Goal: Book appointment/travel/reservation

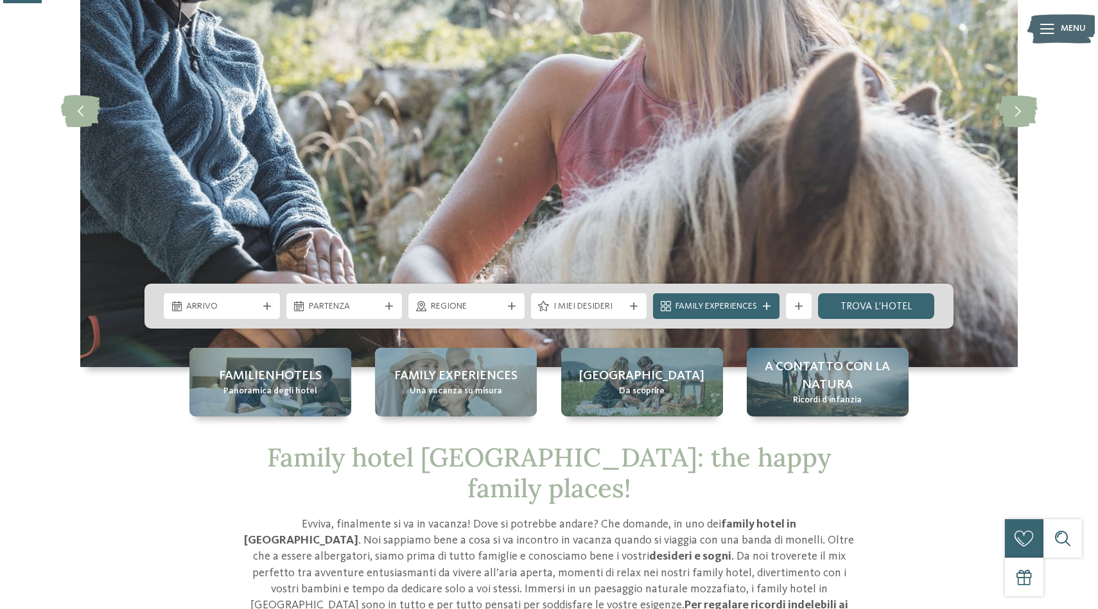
scroll to position [214, 0]
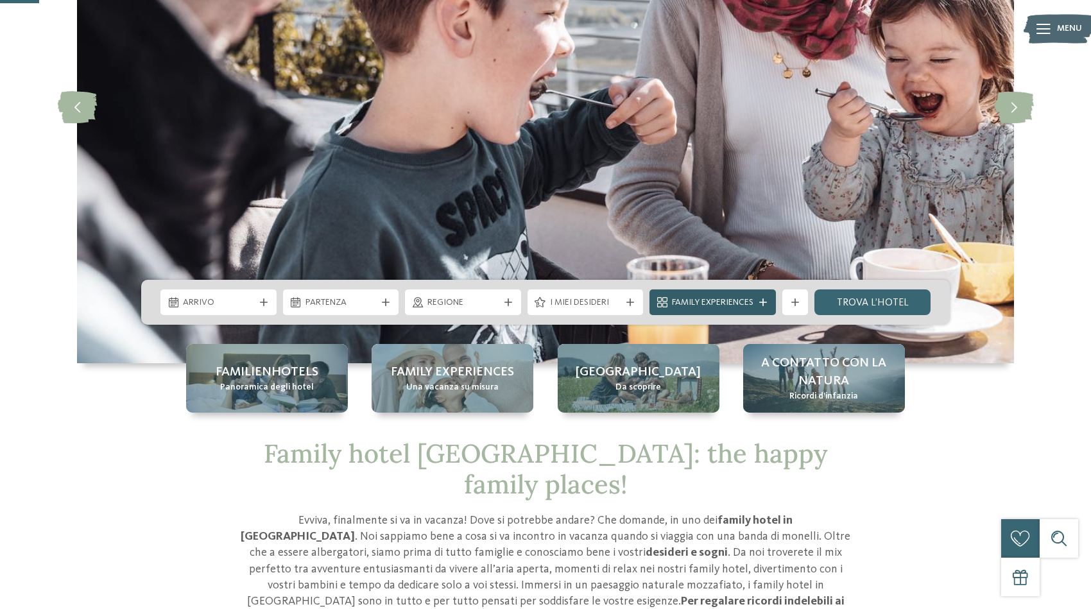
click at [714, 295] on div "Family Experiences" at bounding box center [713, 303] width 126 height 26
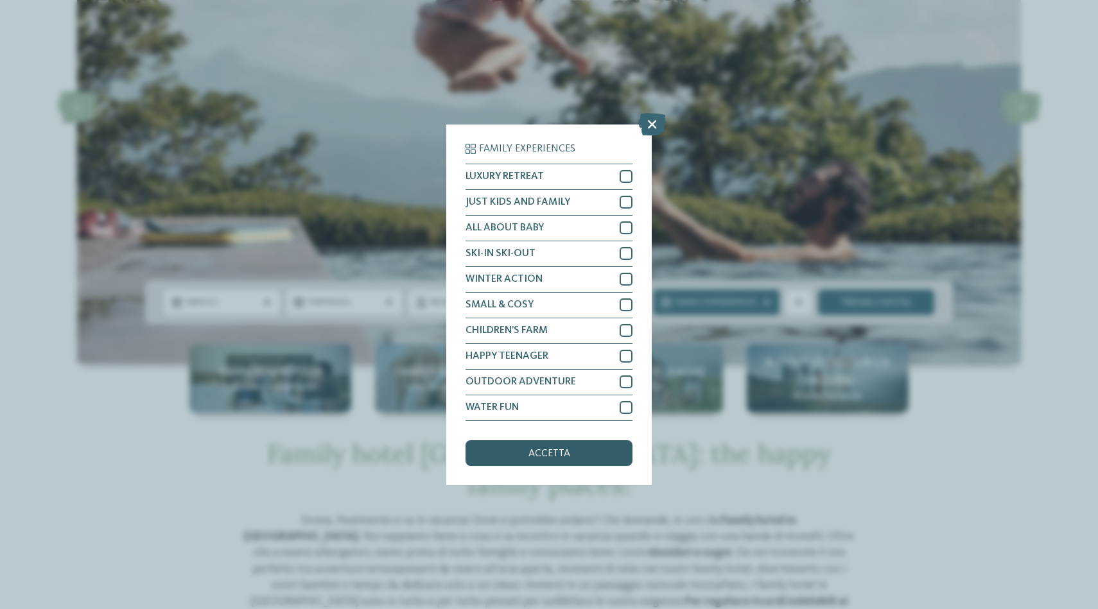
scroll to position [8, 0]
drag, startPoint x: 646, startPoint y: 61, endPoint x: 515, endPoint y: 119, distance: 142.5
click at [646, 112] on icon at bounding box center [652, 123] width 28 height 22
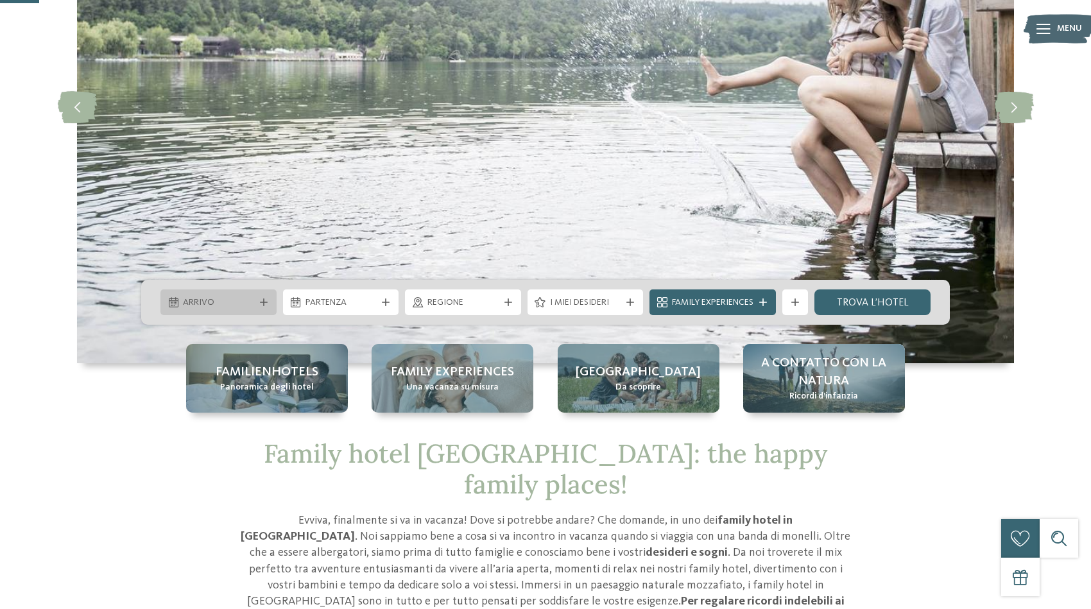
click at [233, 302] on span "Arrivo" at bounding box center [218, 303] width 71 height 13
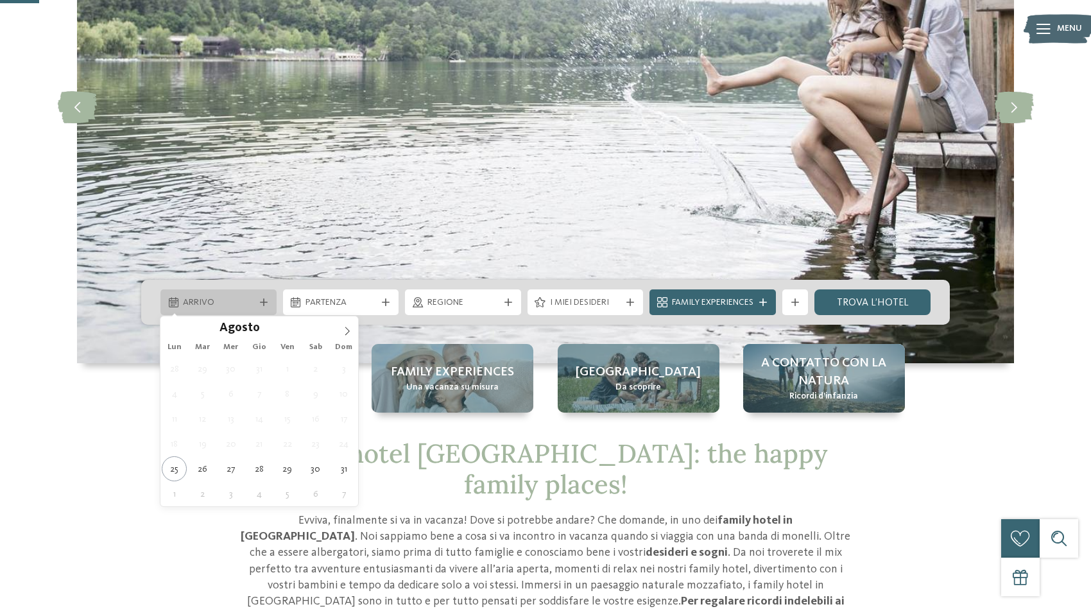
click at [233, 302] on span "Arrivo" at bounding box center [218, 303] width 71 height 13
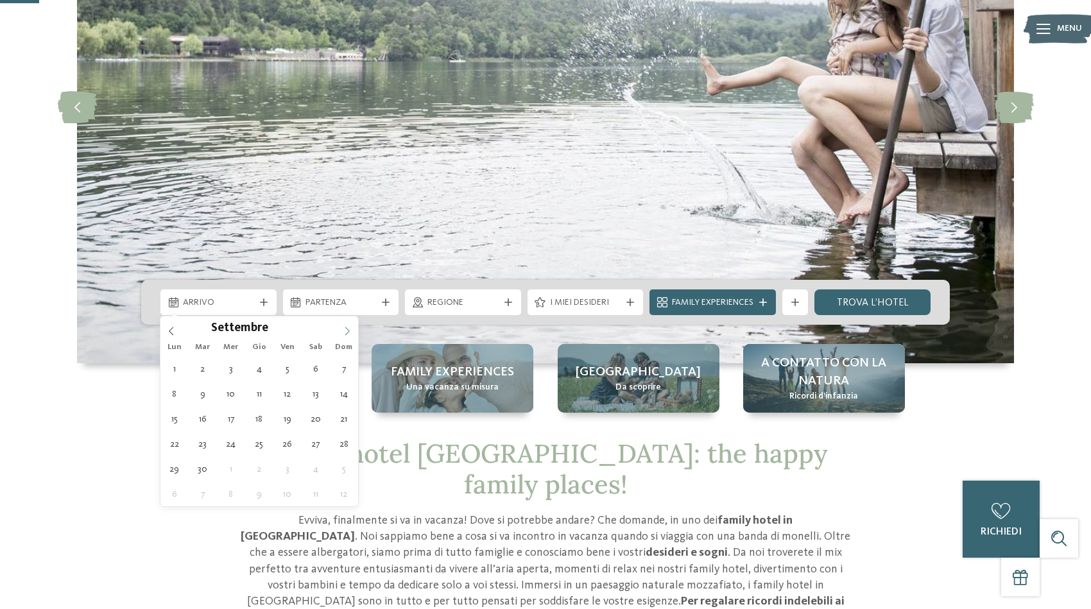
click at [349, 329] on icon at bounding box center [347, 331] width 9 height 9
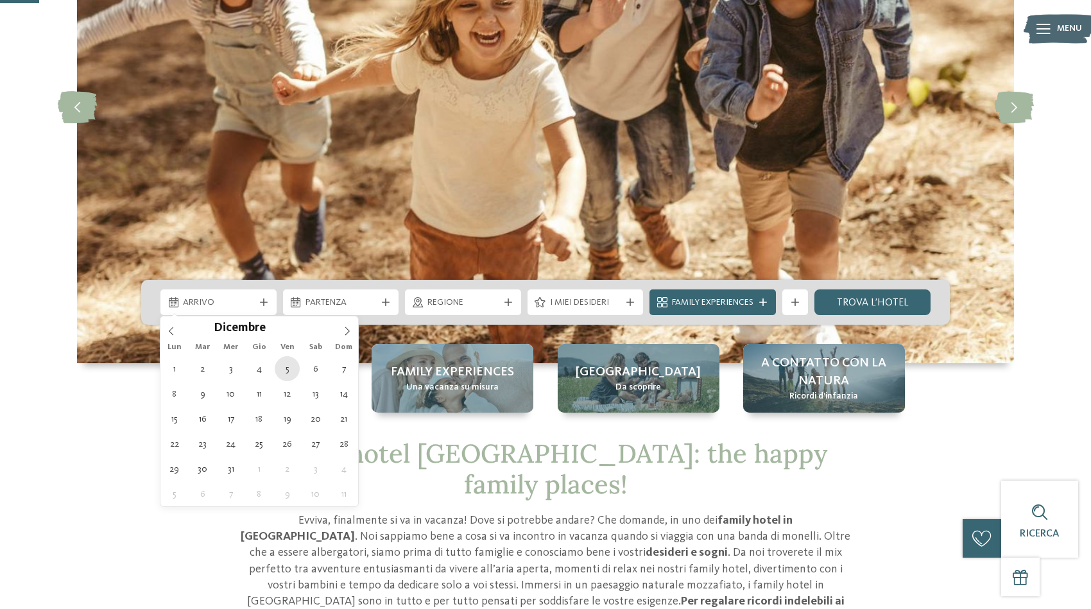
type div "05.12.2025"
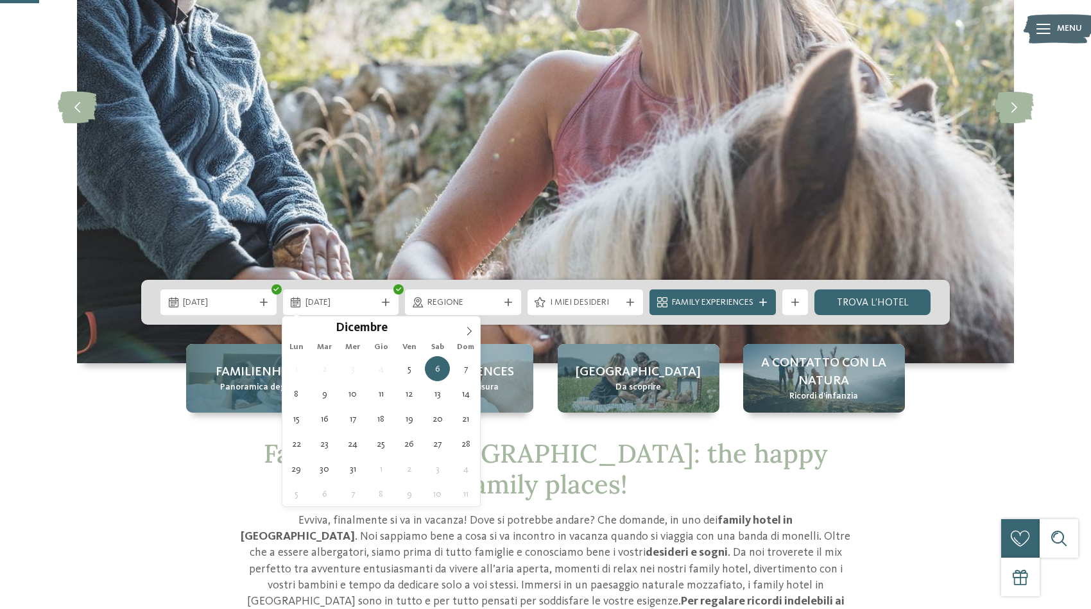
type div "08.12.2025"
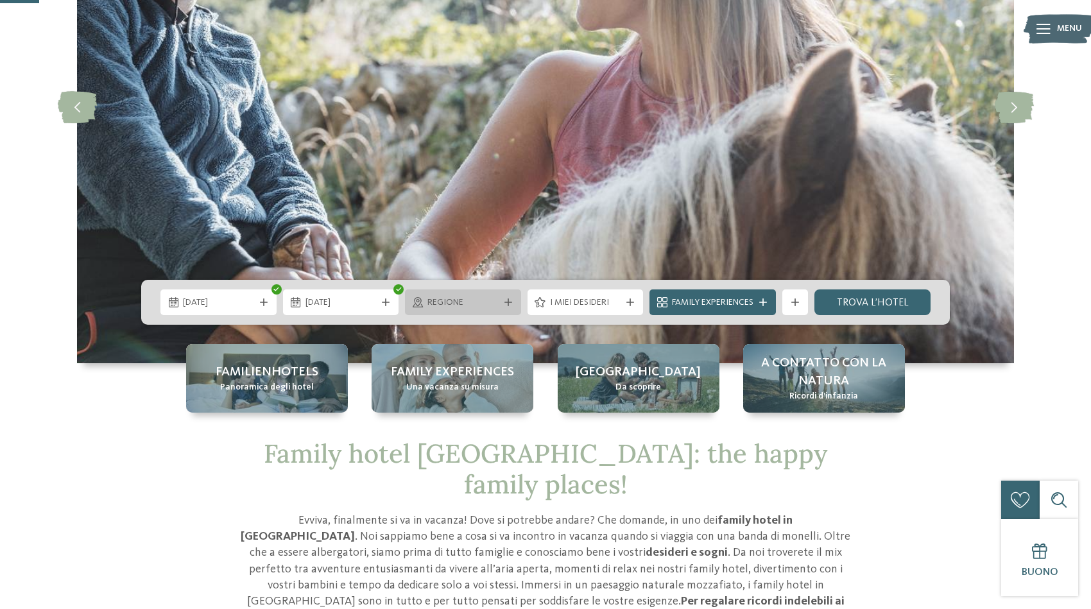
click at [442, 302] on span "Regione" at bounding box center [463, 303] width 71 height 13
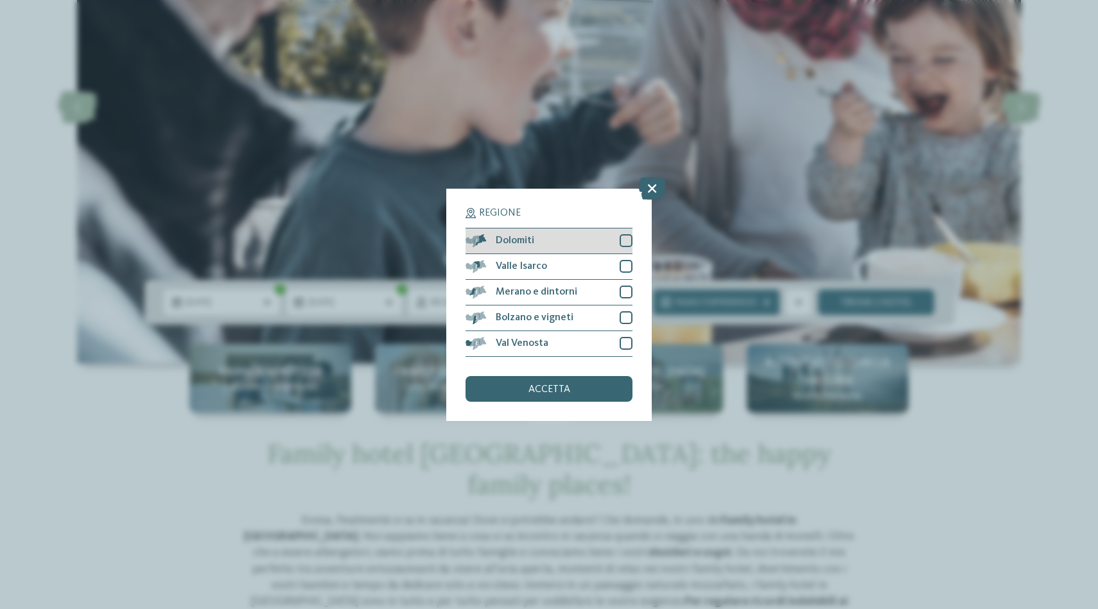
click at [629, 234] on div at bounding box center [625, 240] width 13 height 13
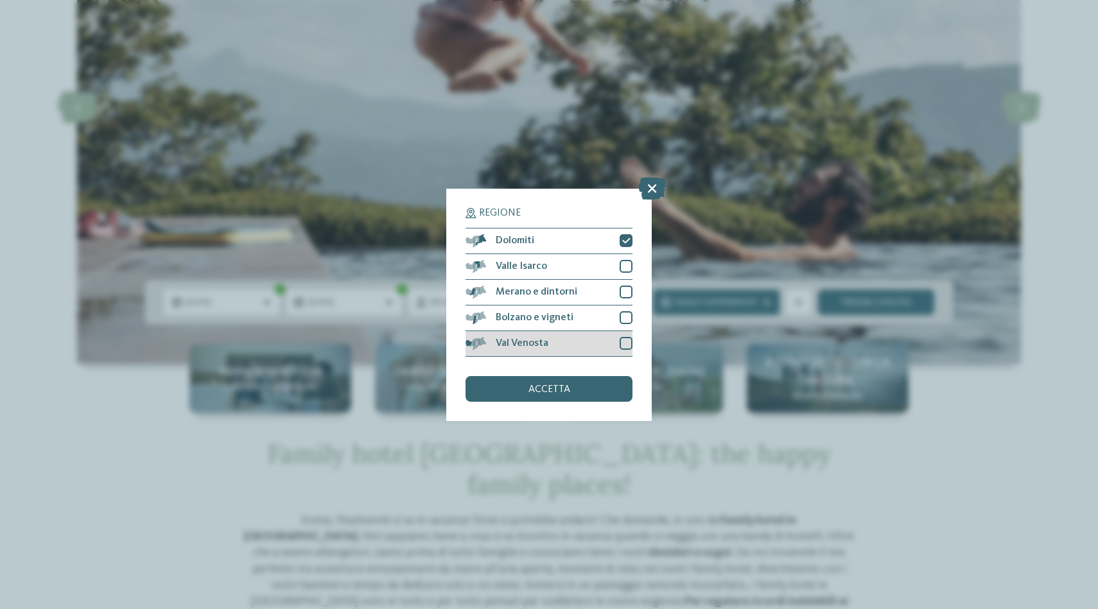
click at [624, 337] on div at bounding box center [625, 343] width 13 height 13
click at [570, 376] on div "accetta" at bounding box center [548, 389] width 167 height 26
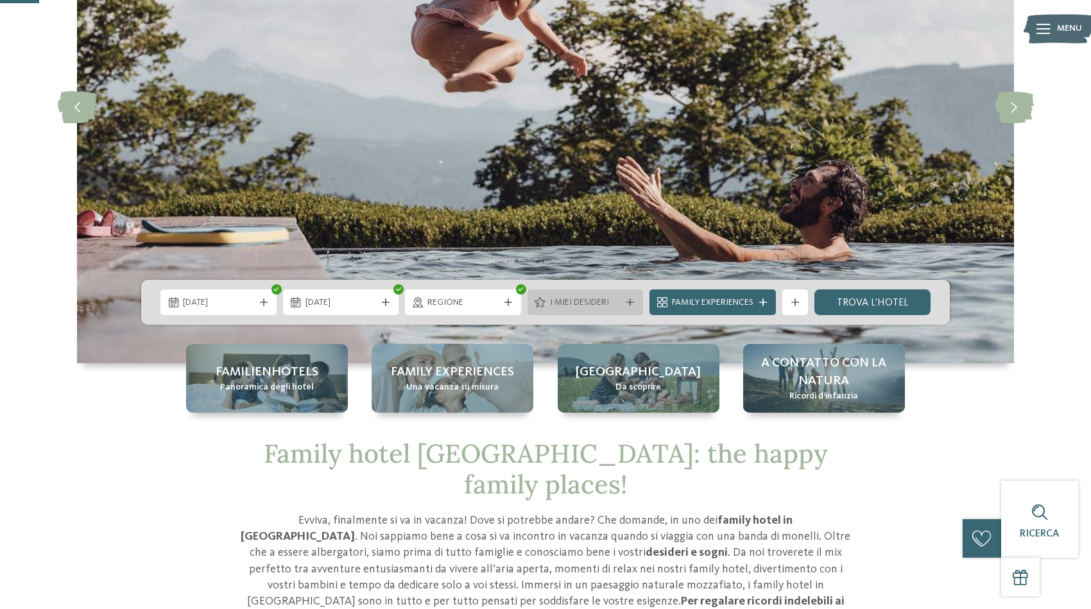
click at [575, 297] on span "I miei desideri" at bounding box center [585, 303] width 71 height 13
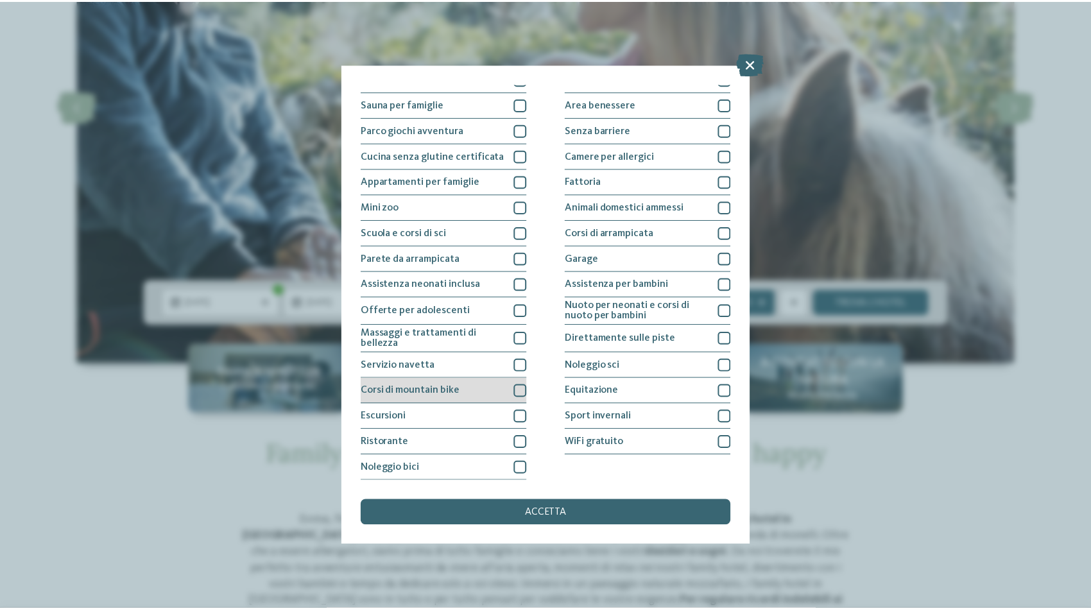
scroll to position [194, 0]
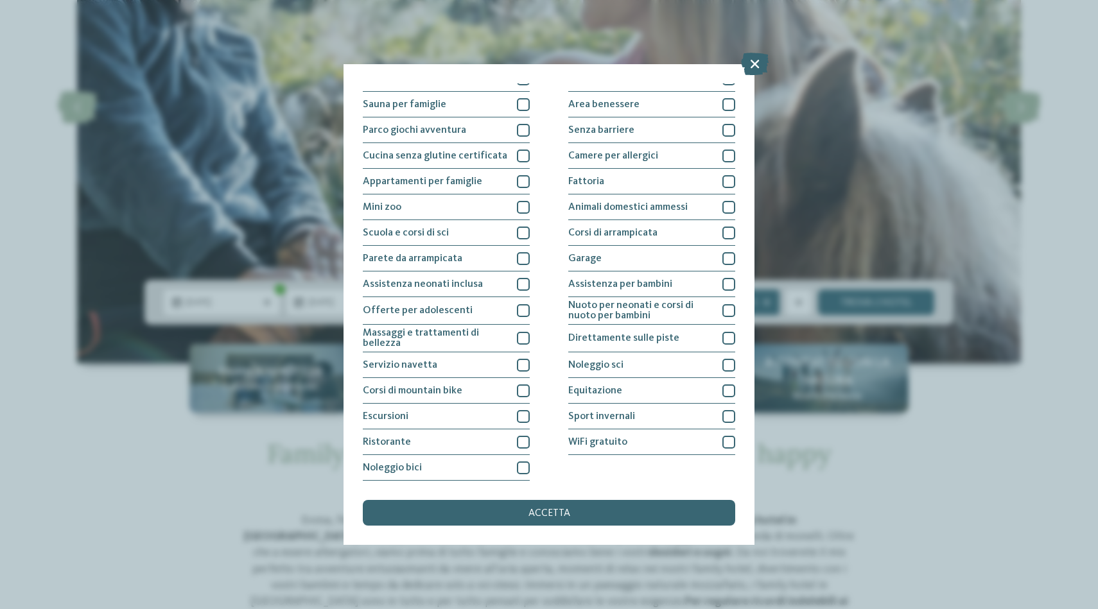
drag, startPoint x: 756, startPoint y: 53, endPoint x: 757, endPoint y: 64, distance: 11.0
click at [757, 60] on icon at bounding box center [755, 64] width 28 height 22
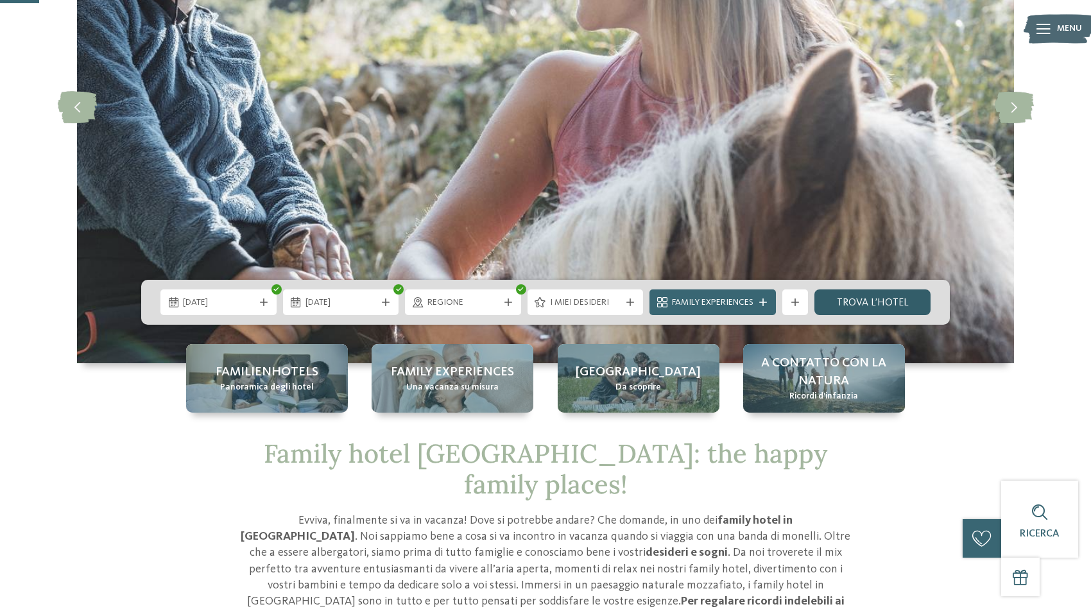
click at [885, 300] on link "trova l’hotel" at bounding box center [873, 303] width 116 height 26
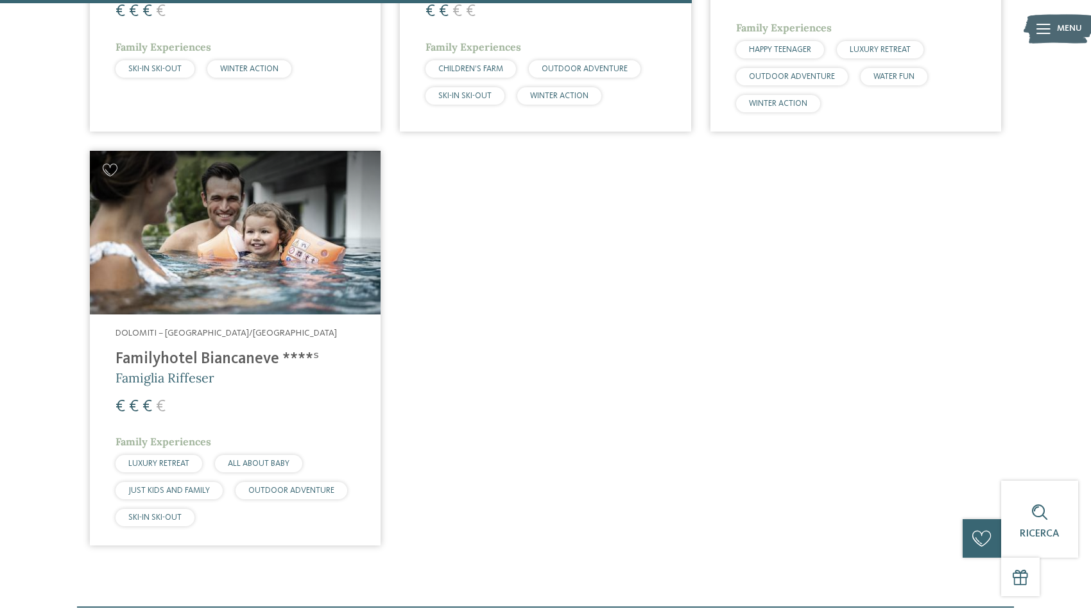
scroll to position [1217, 0]
click at [214, 252] on img at bounding box center [235, 232] width 291 height 164
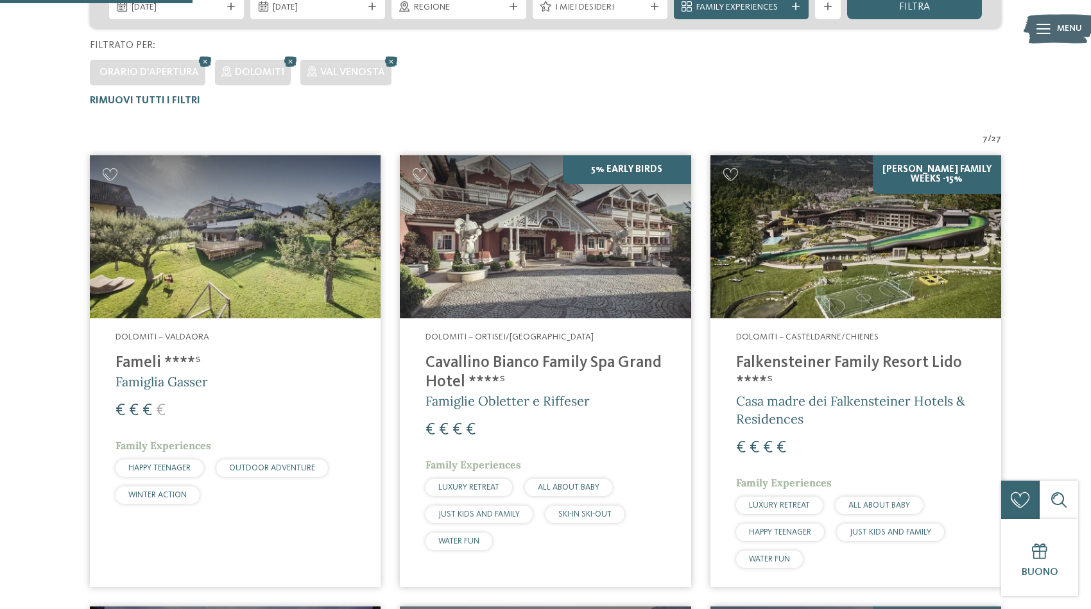
scroll to position [361, 0]
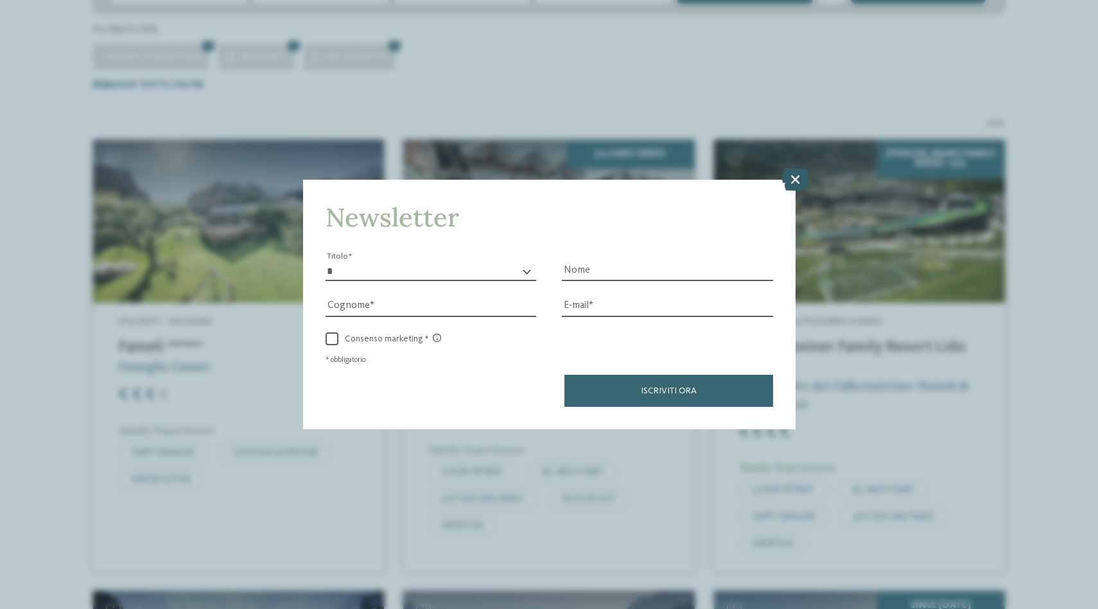
click at [795, 168] on icon at bounding box center [795, 179] width 28 height 22
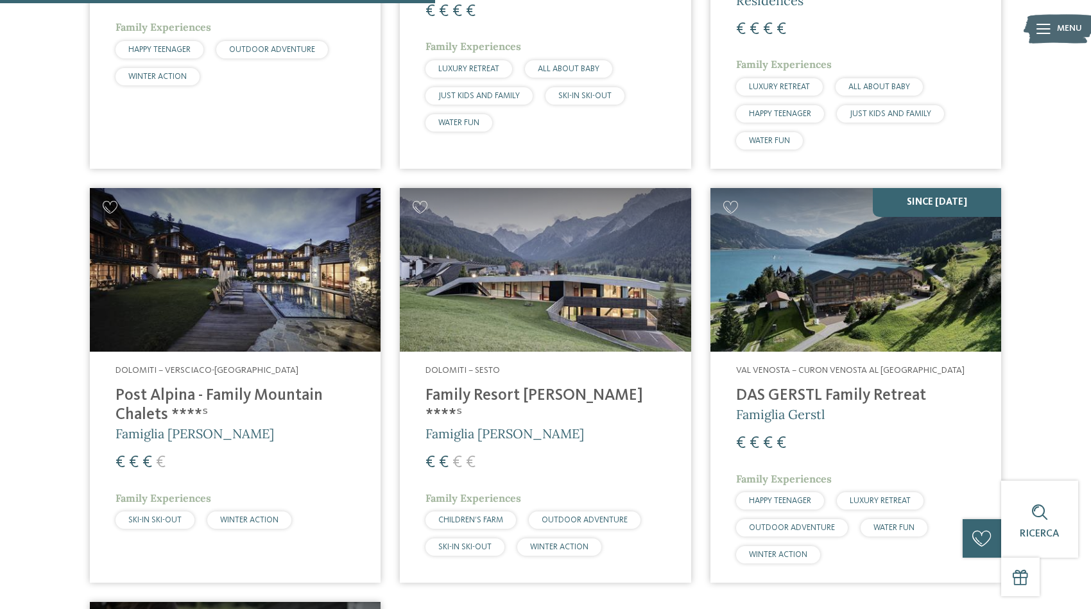
scroll to position [761, 0]
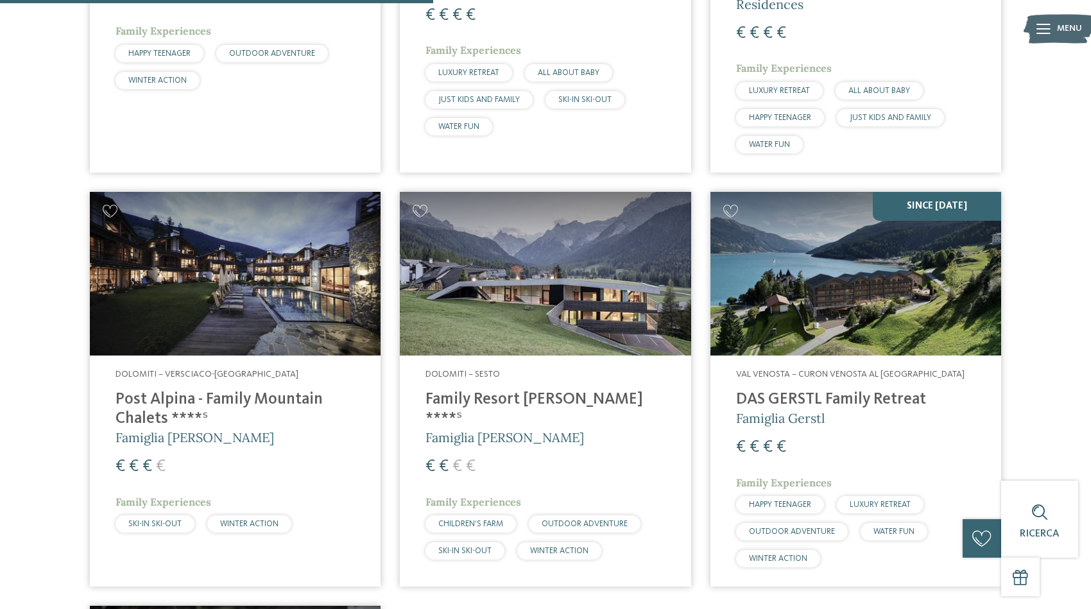
click at [537, 284] on img at bounding box center [545, 274] width 291 height 164
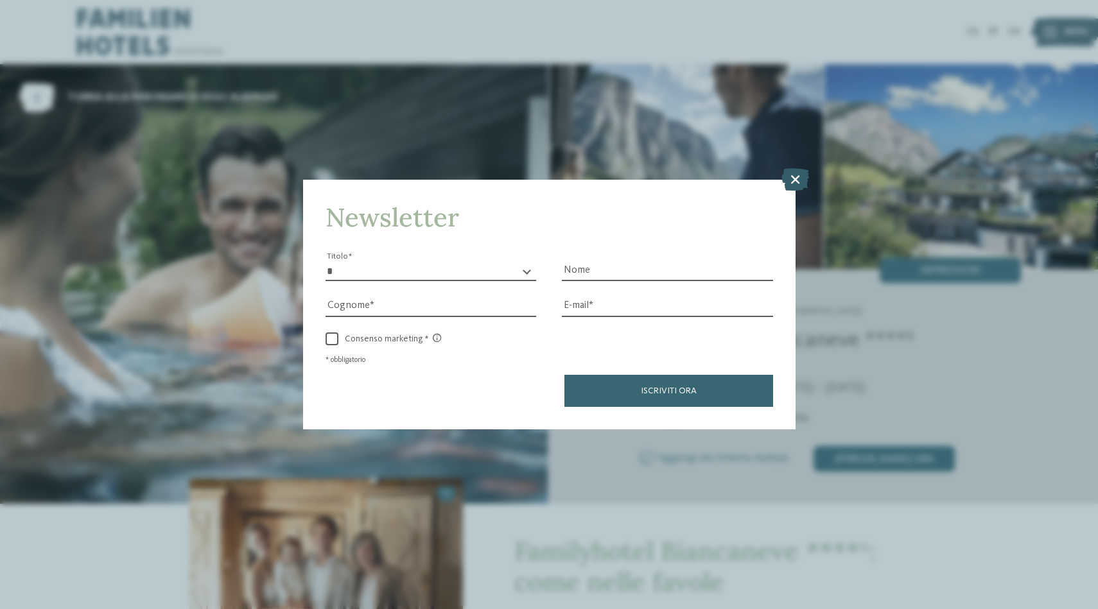
click at [797, 168] on icon at bounding box center [795, 179] width 28 height 22
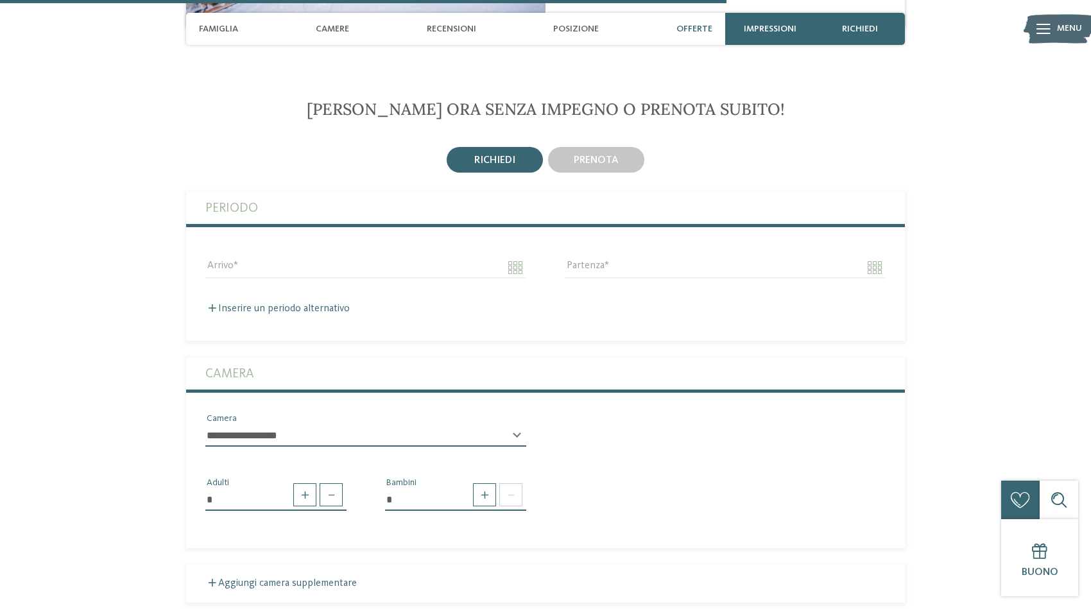
scroll to position [2327, 0]
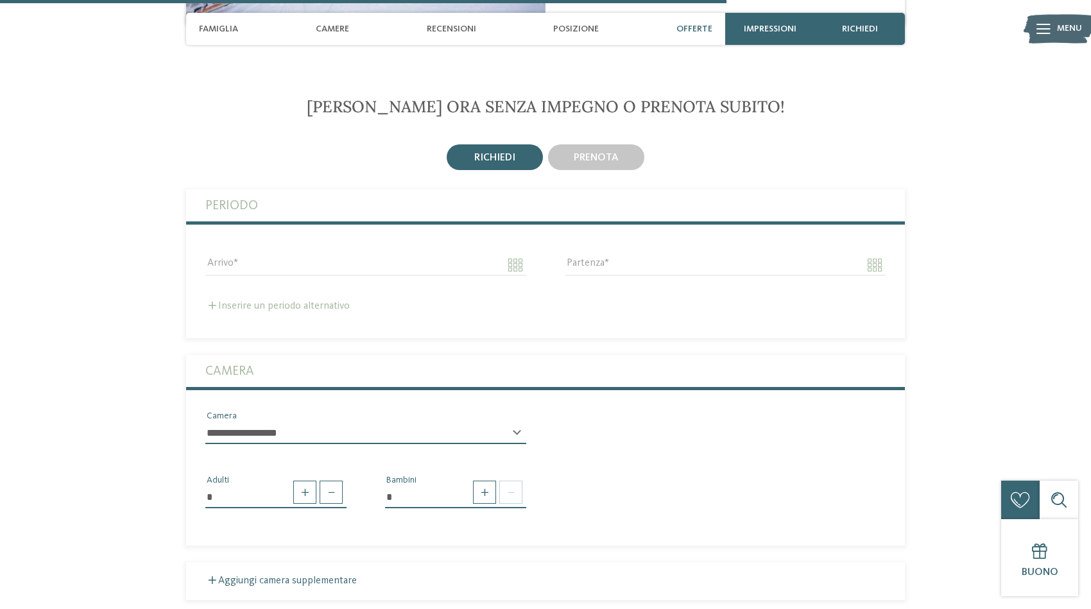
click at [236, 306] on label "Inserire un periodo alternativo" at bounding box center [277, 306] width 144 height 10
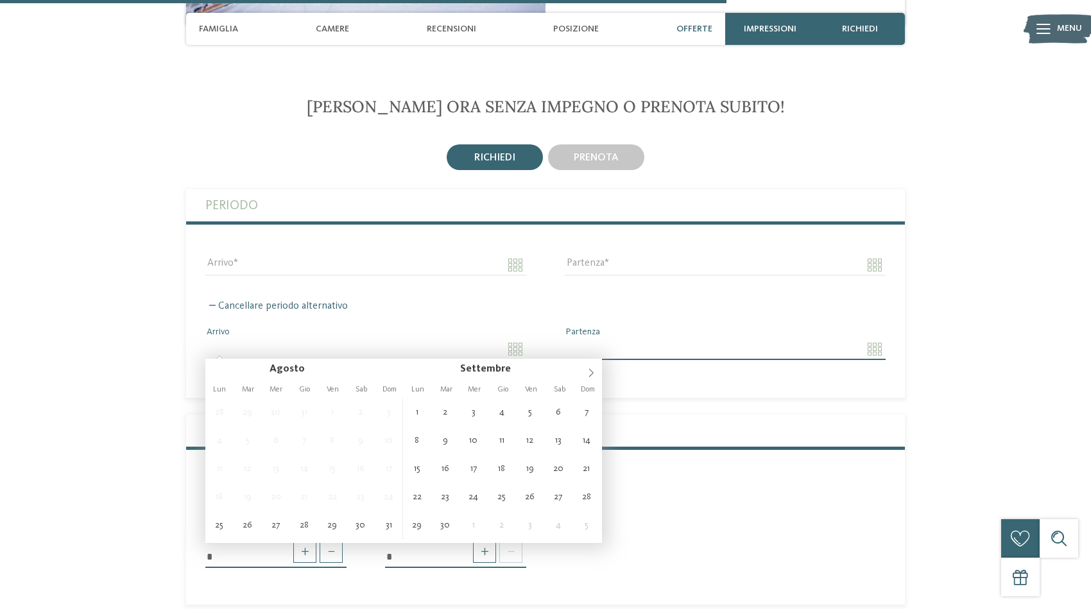
click at [229, 341] on input "Arrivo" at bounding box center [365, 349] width 321 height 22
click at [592, 370] on icon at bounding box center [591, 371] width 9 height 9
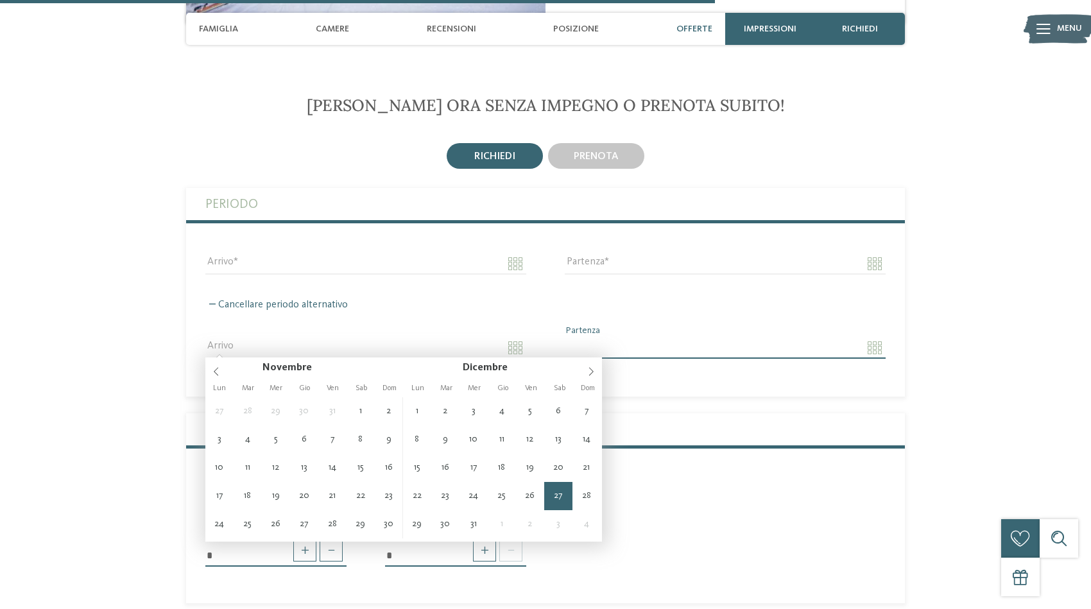
type input "**********"
type input "****"
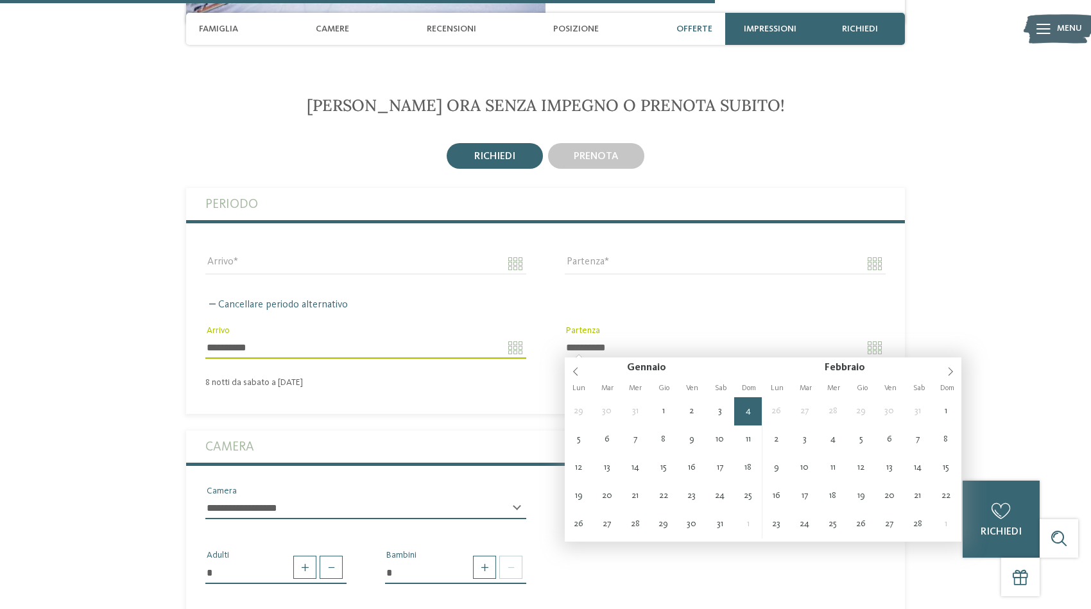
click at [872, 342] on input "**********" at bounding box center [725, 348] width 321 height 22
type input "**********"
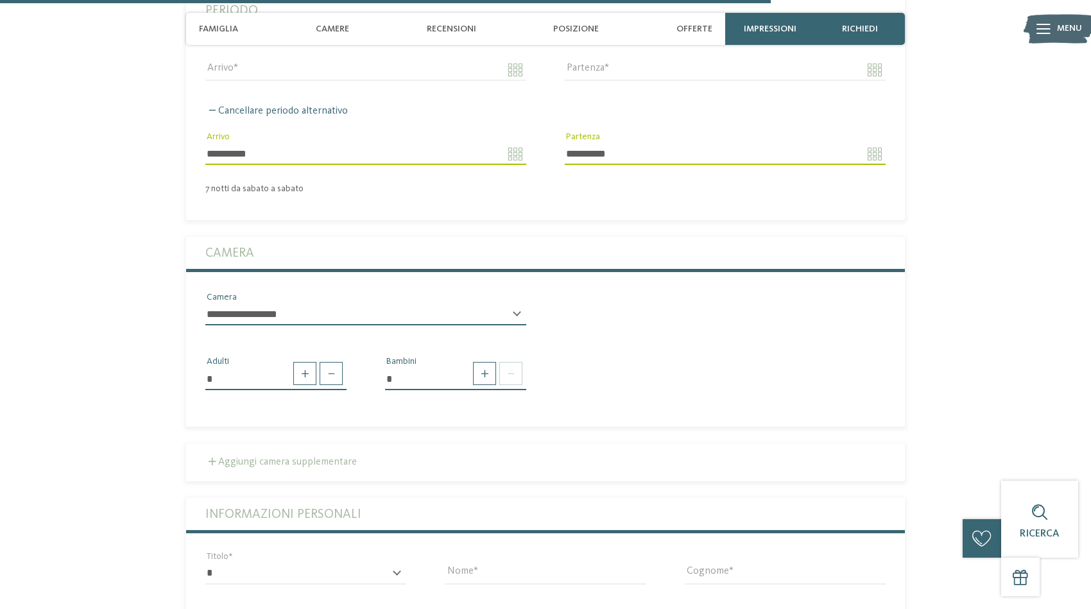
scroll to position [2528, 0]
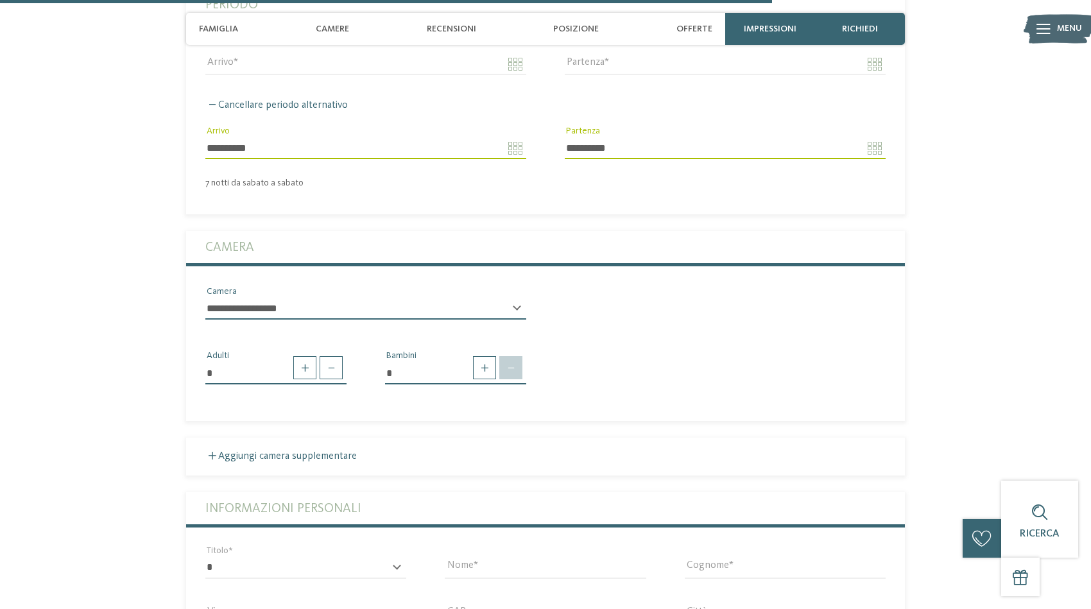
click at [514, 363] on span at bounding box center [510, 367] width 23 height 23
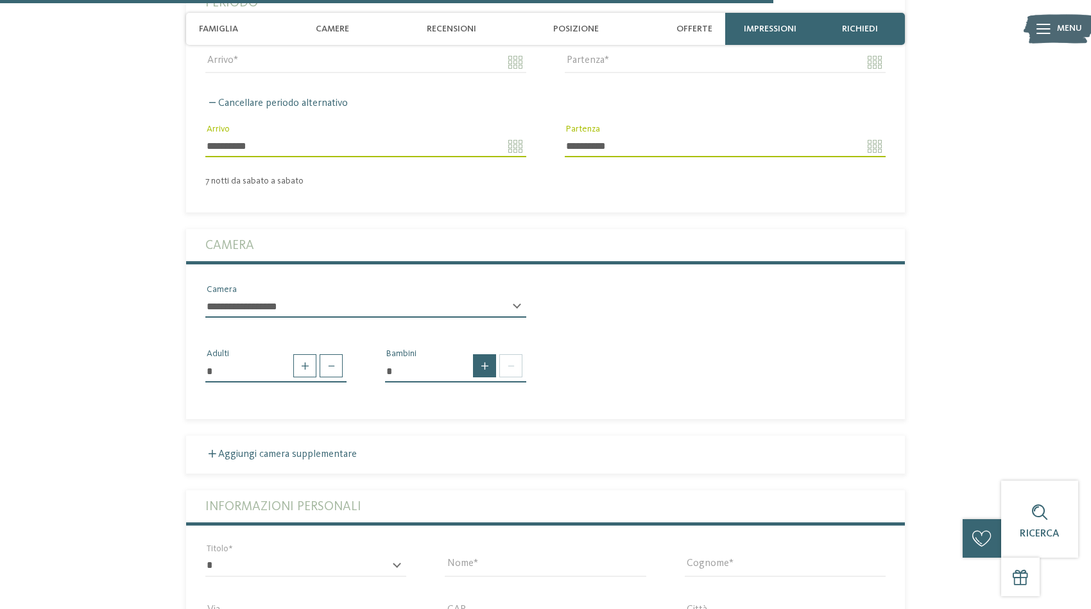
scroll to position [2529, 0]
click at [478, 361] on span at bounding box center [484, 366] width 23 height 23
type input "*"
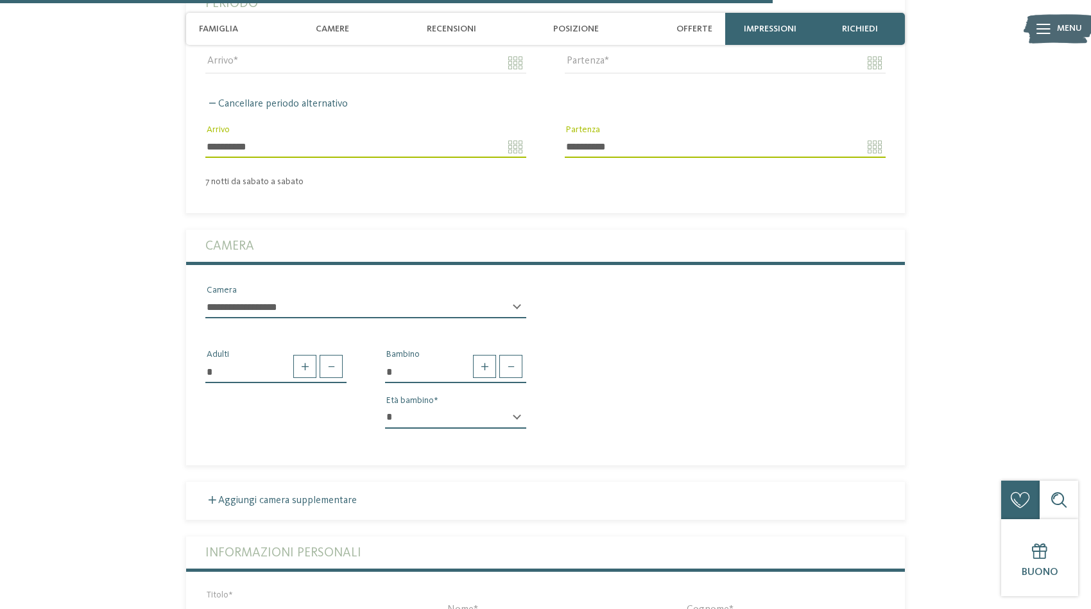
select select "*"
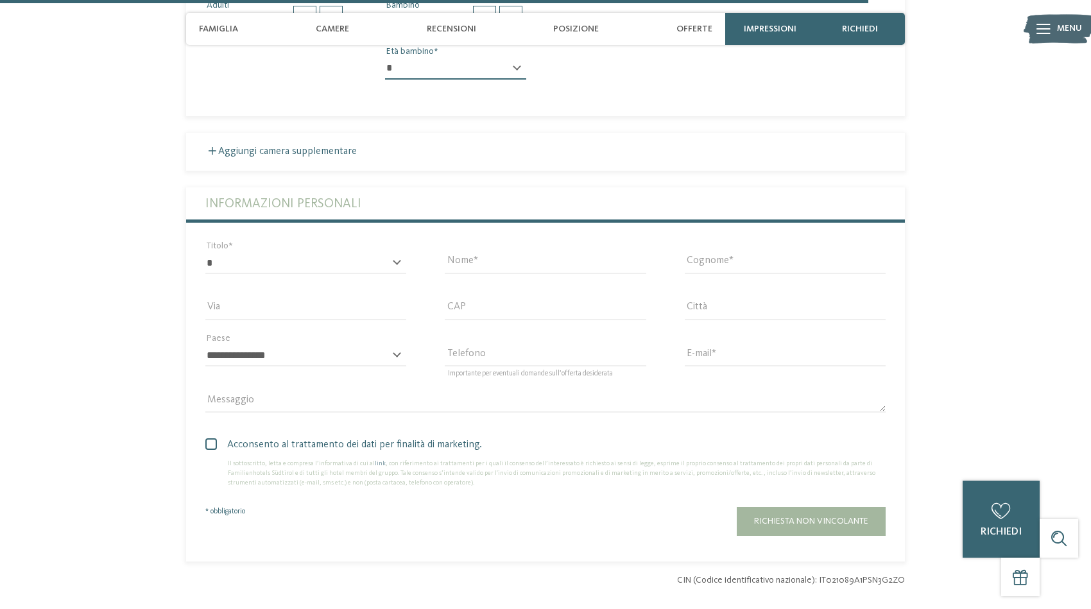
scroll to position [2879, 0]
select select "*"
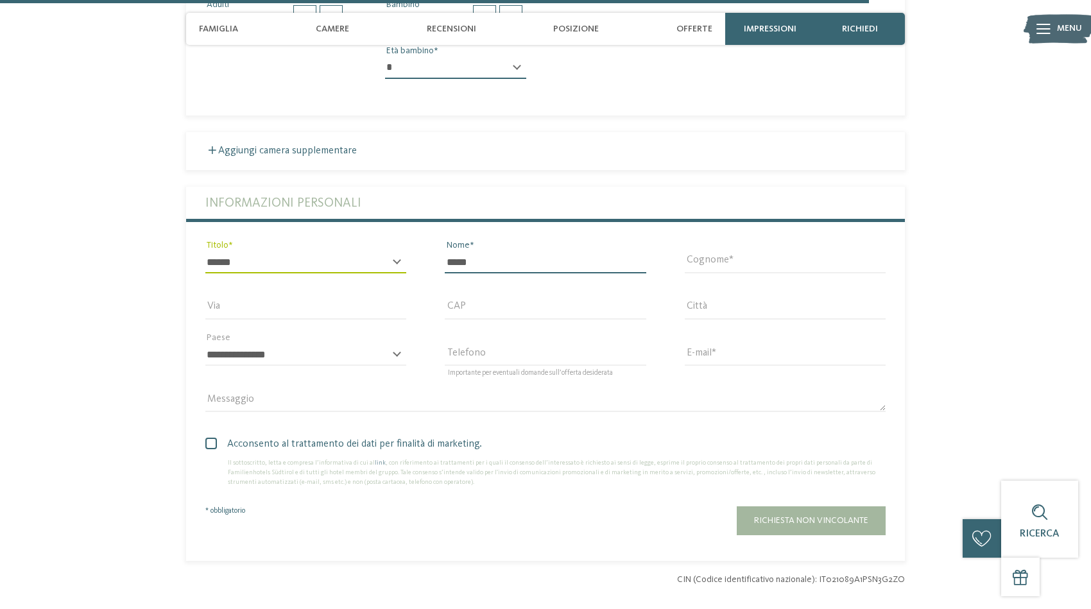
type input "*****"
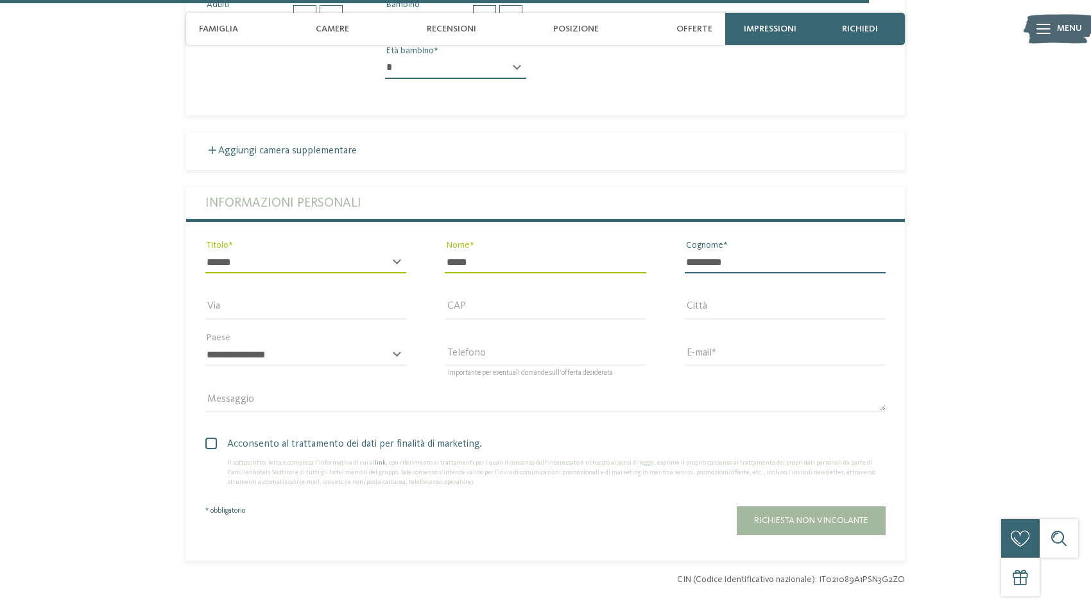
type input "*********"
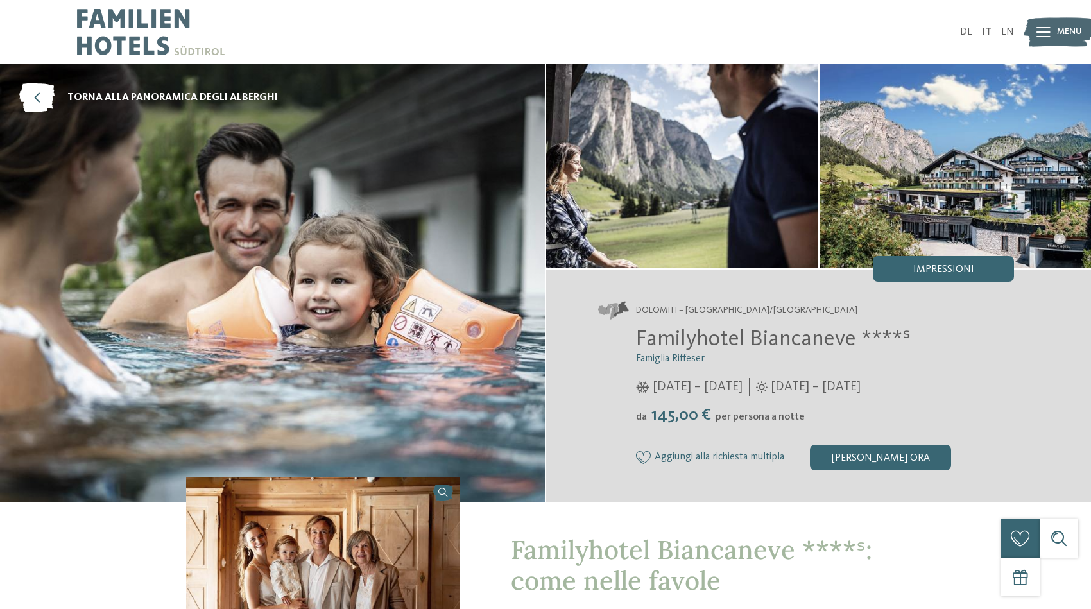
scroll to position [0, 0]
click at [1037, 27] on icon at bounding box center [1044, 32] width 14 height 10
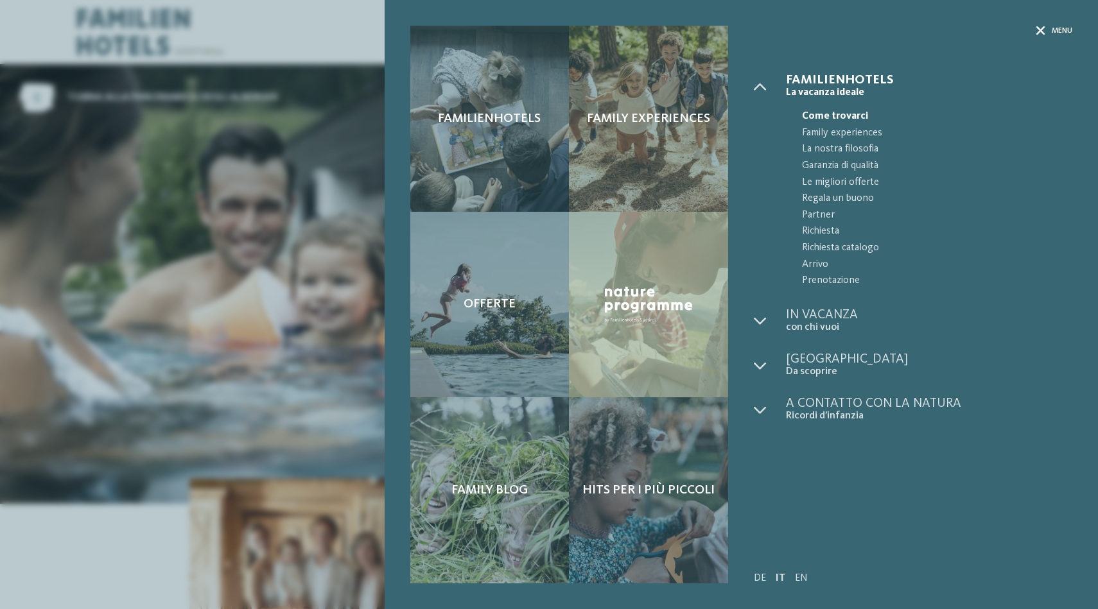
click at [1037, 30] on icon at bounding box center [1040, 30] width 9 height 9
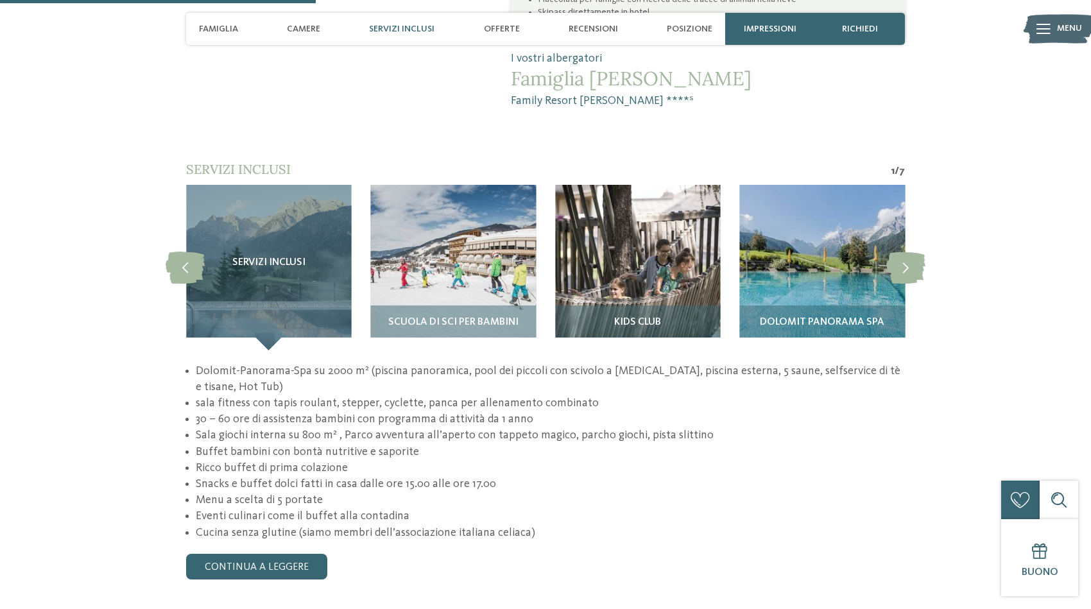
scroll to position [1114, 0]
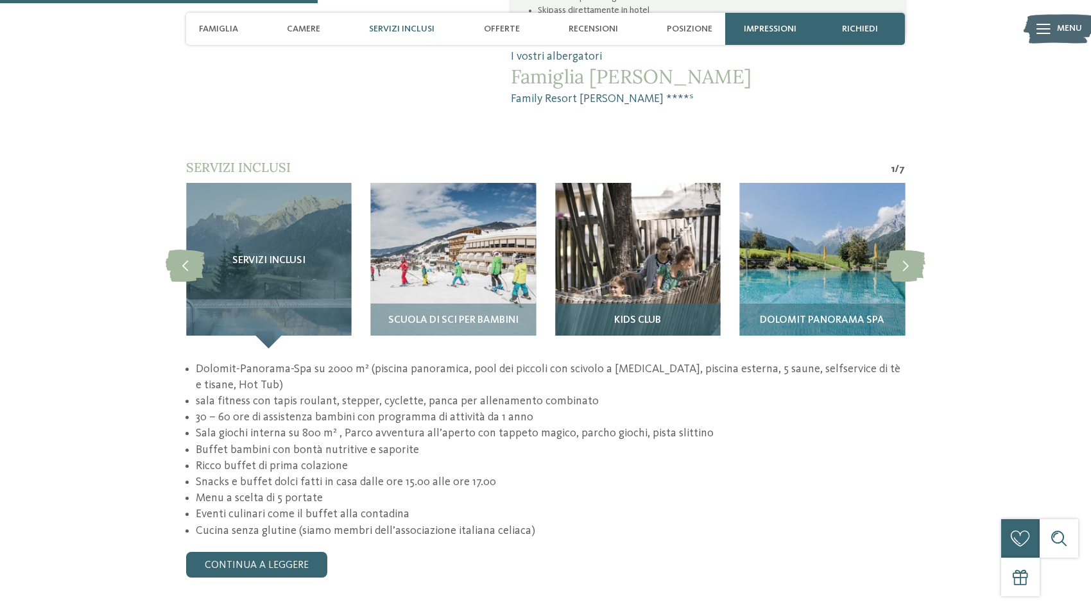
click at [646, 228] on img at bounding box center [638, 266] width 166 height 166
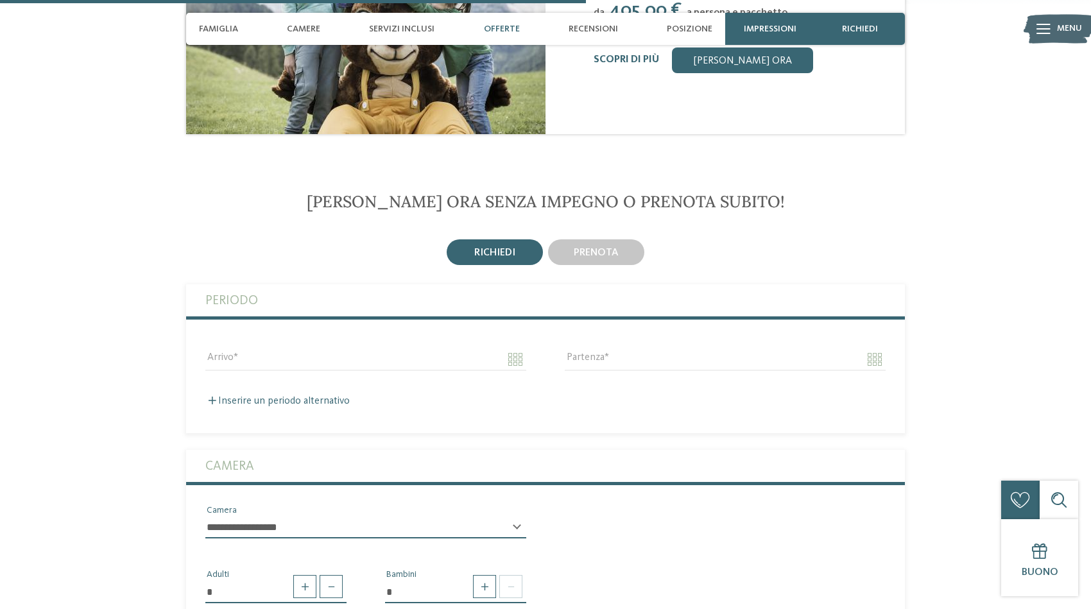
scroll to position [2057, 0]
